Goal: Register for event/course

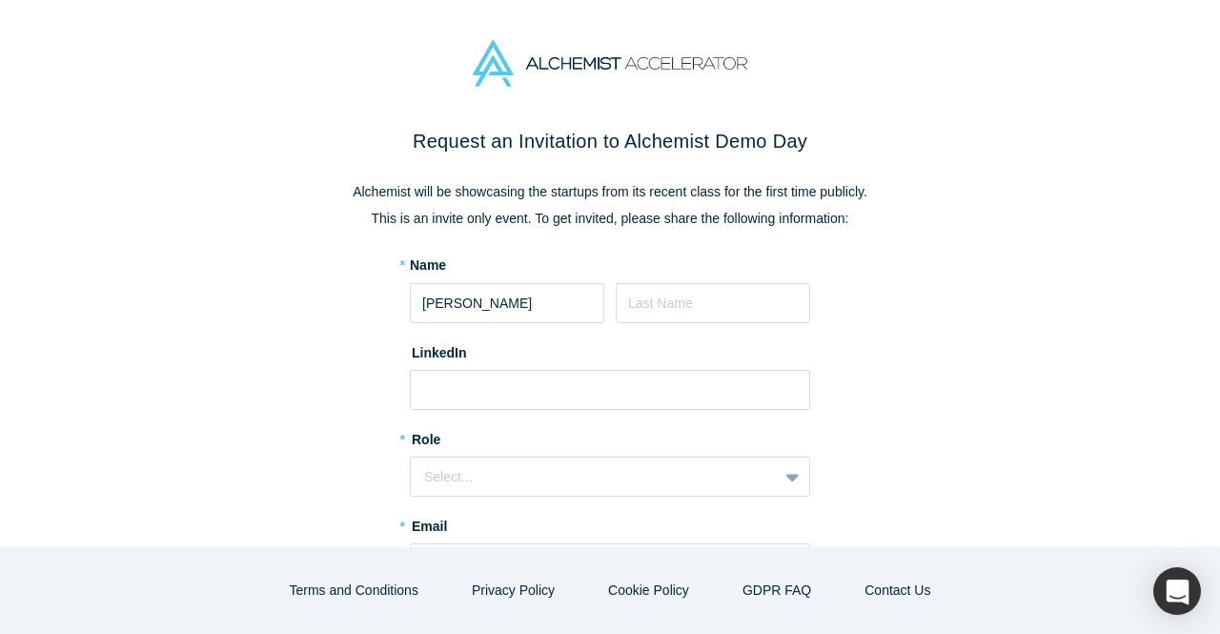
type input "[PERSON_NAME]"
type input "Belenki"
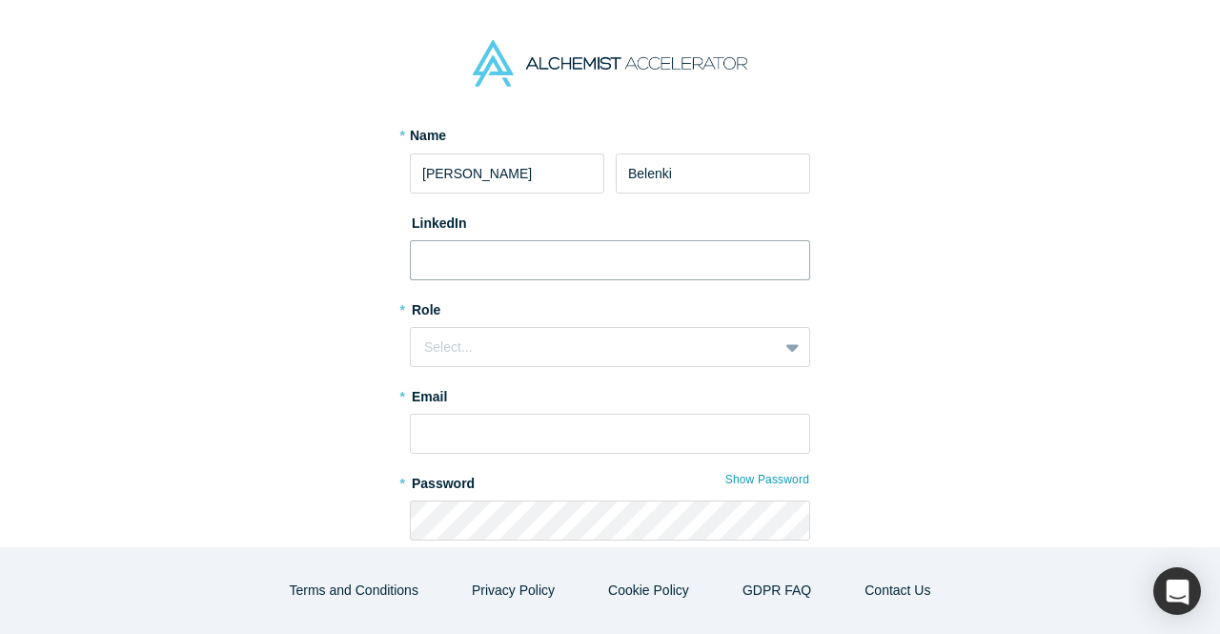
scroll to position [133, 0]
click at [621, 336] on div "Select..." at bounding box center [594, 344] width 340 height 20
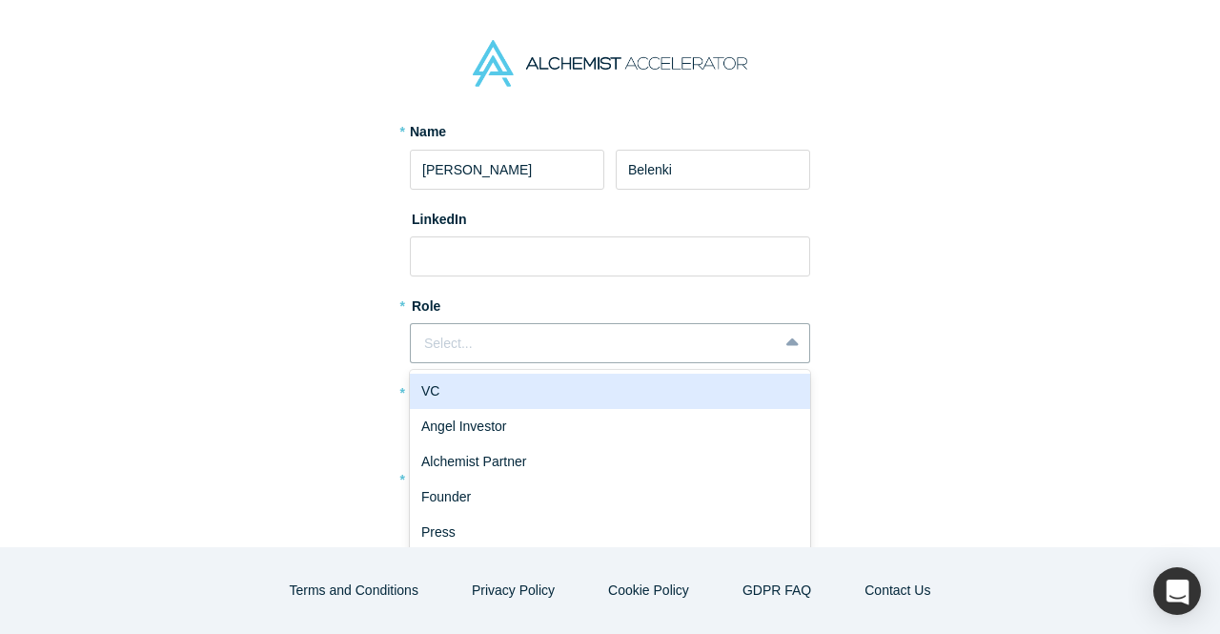
click at [534, 392] on div "VC" at bounding box center [610, 391] width 400 height 35
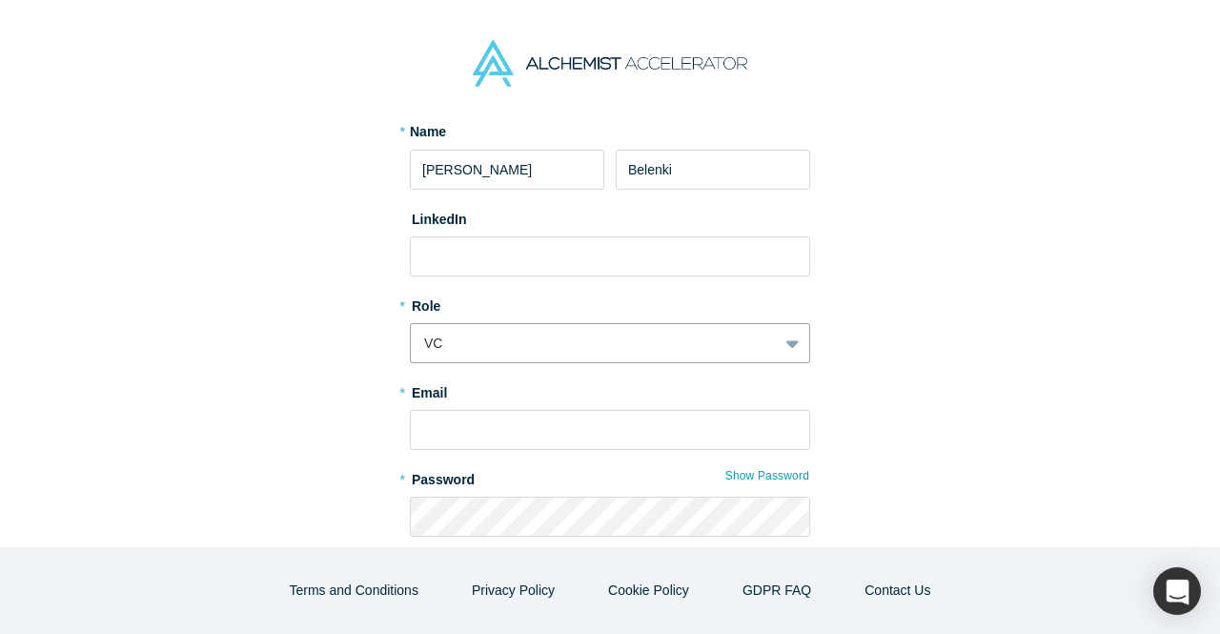
scroll to position [233, 0]
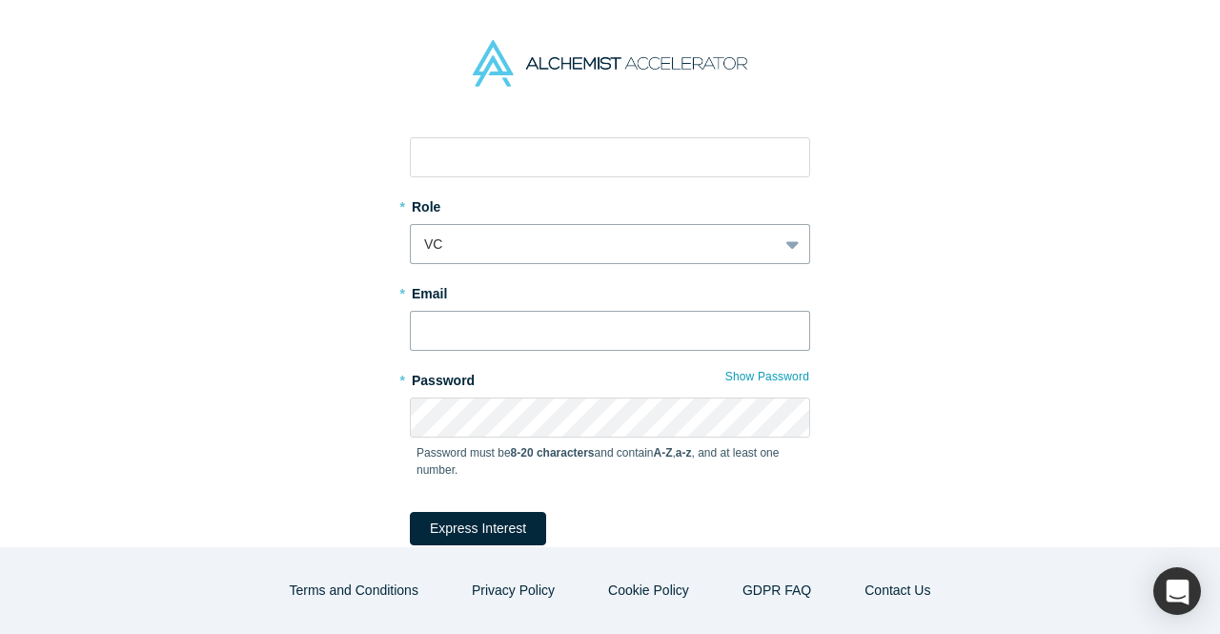
click at [523, 342] on input "text" at bounding box center [610, 331] width 400 height 40
click at [323, 291] on div "Request an Invitation to Alchemist Demo Day Alchemist will be showcasing the st…" at bounding box center [610, 253] width 801 height 718
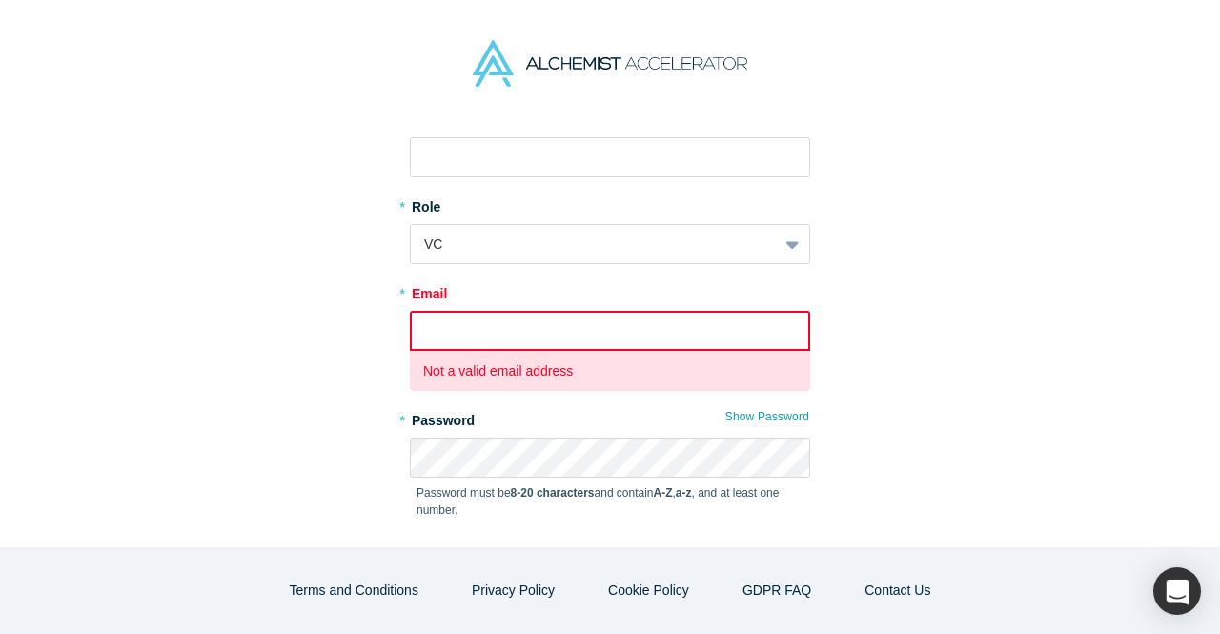
click at [556, 332] on input "text" at bounding box center [610, 331] width 400 height 40
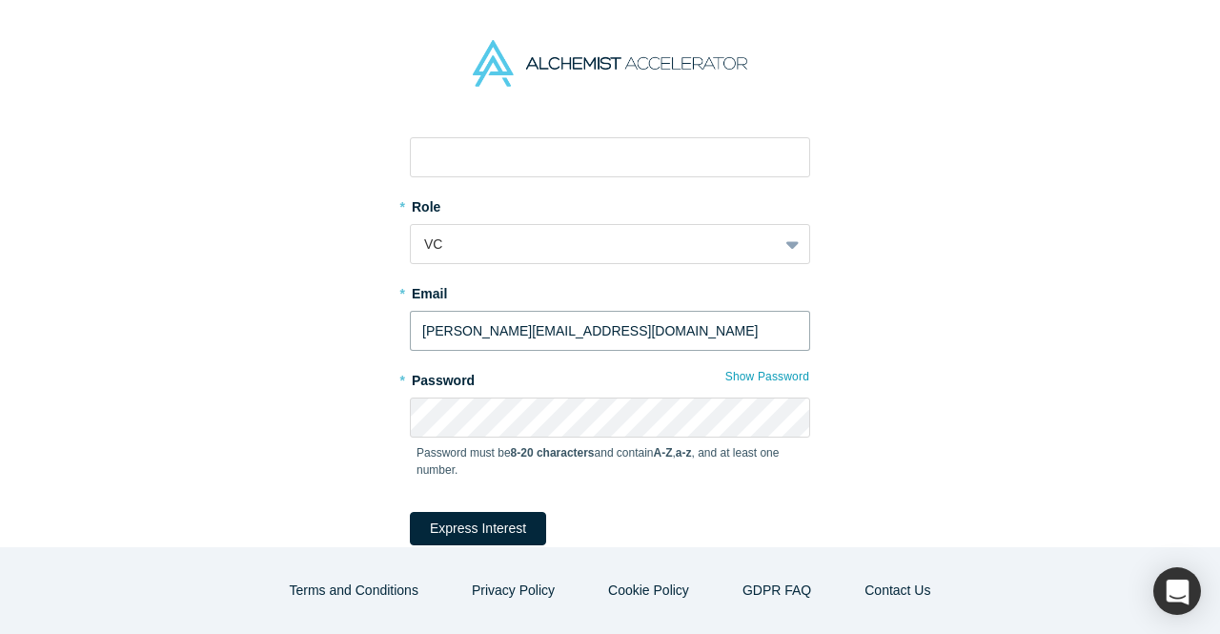
type input "[PERSON_NAME][EMAIL_ADDRESS][DOMAIN_NAME]"
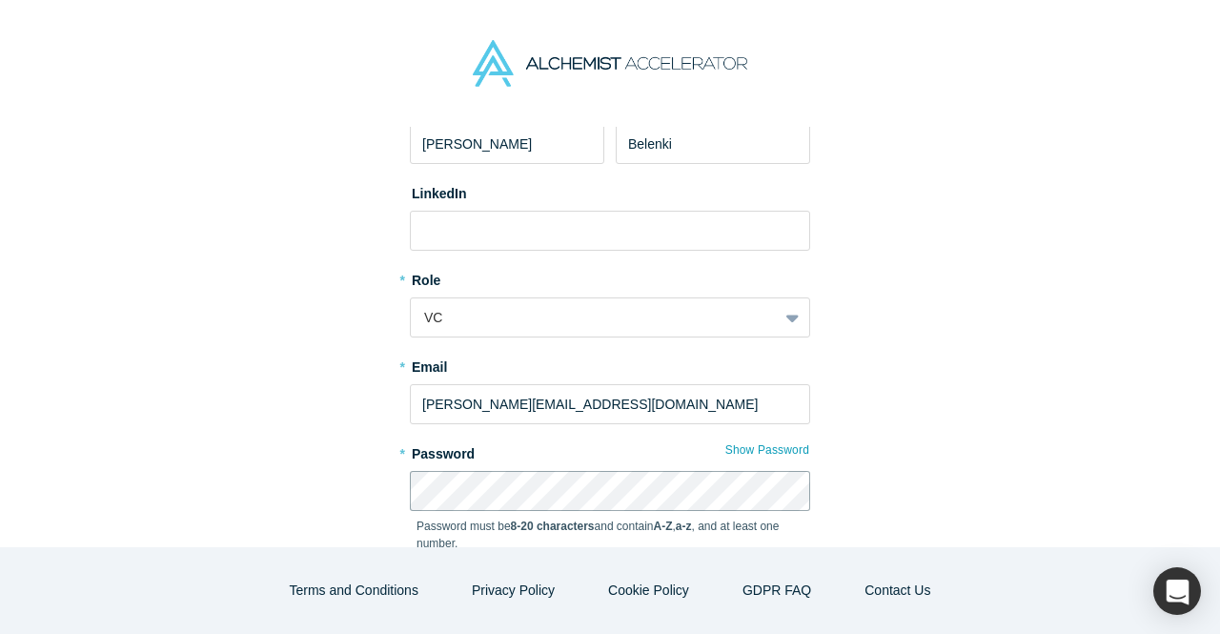
scroll to position [153, 0]
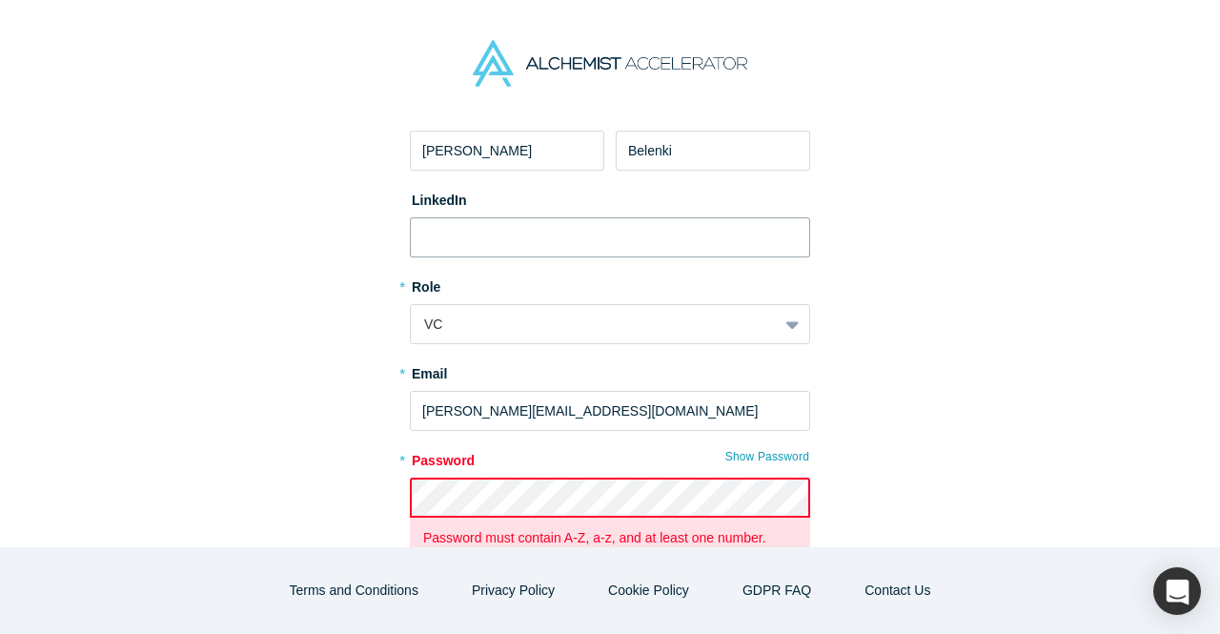
click at [482, 251] on input at bounding box center [610, 237] width 400 height 40
paste input "[URL][DOMAIN_NAME]"
type input "[URL][DOMAIN_NAME]"
